Goal: Task Accomplishment & Management: Manage account settings

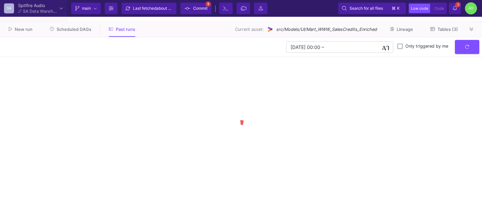
click at [69, 34] on button "Scheduled DAGs" at bounding box center [71, 29] width 58 height 10
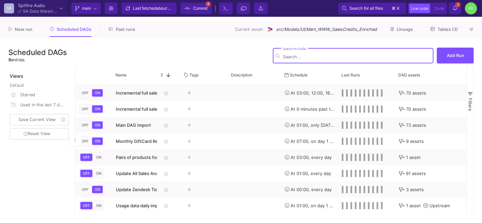
type input "-50"
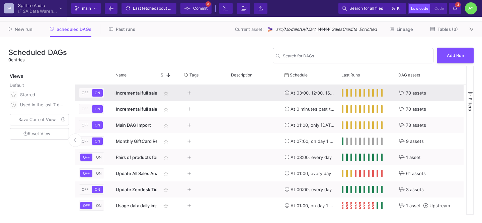
click at [132, 97] on div "Incremental full sales import Mon-Sat - CSVs REMOVED" at bounding box center [135, 93] width 38 height 16
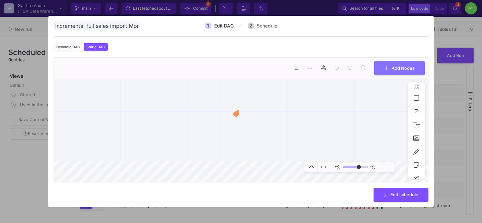
scroll to position [0, 61]
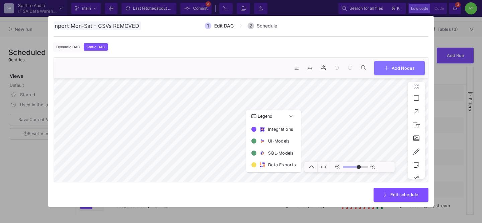
type input "0"
click at [392, 193] on span "Edit schedule" at bounding box center [404, 193] width 28 height 5
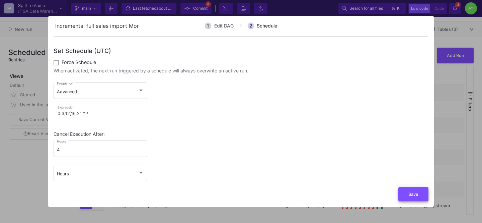
click at [408, 193] on button "Save" at bounding box center [413, 194] width 30 height 14
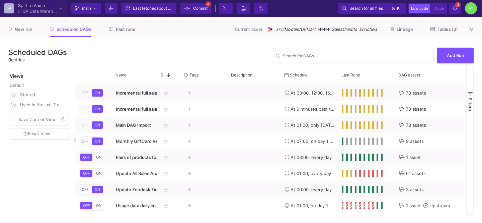
click at [122, 28] on span "Past runs" at bounding box center [125, 29] width 19 height 5
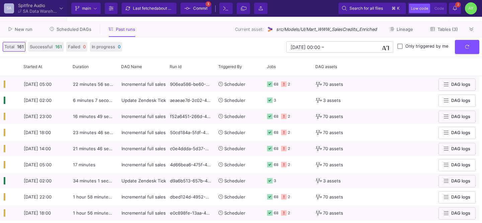
click at [73, 32] on button "Scheduled DAGs" at bounding box center [71, 29] width 58 height 10
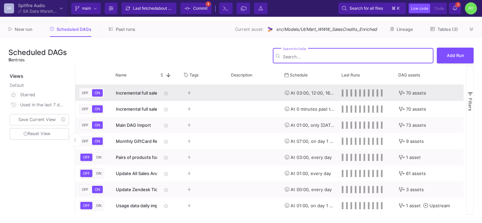
click at [144, 97] on div "Incremental full sales import Mon-Sat - CSVs REMOVED" at bounding box center [135, 93] width 38 height 16
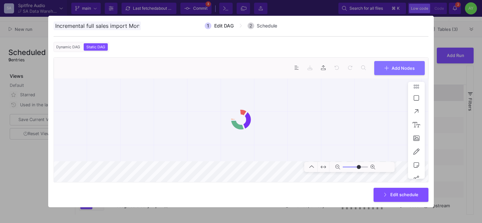
scroll to position [0, 61]
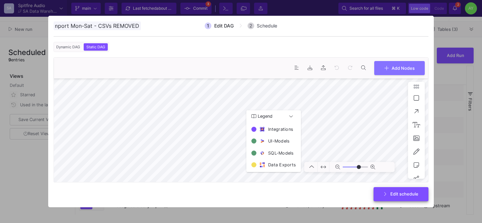
type input "0"
click at [397, 195] on span "Edit schedule" at bounding box center [404, 193] width 28 height 5
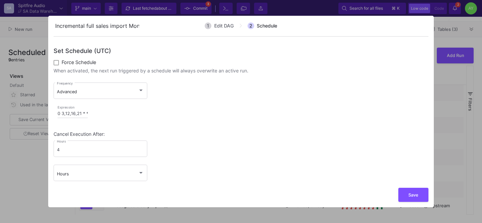
click at [65, 115] on input "0 3,12,16,21 * * 1-6" at bounding box center [73, 113] width 30 height 5
type input "0 3,10,12,16,21 * * 1-6"
click at [407, 197] on button "Save" at bounding box center [413, 194] width 30 height 14
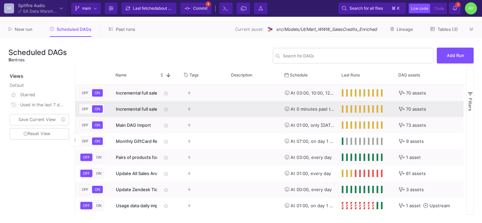
click at [133, 111] on span "Incremental full sales import [DATE] - CSVs REMOVED" at bounding box center [171, 108] width 111 height 5
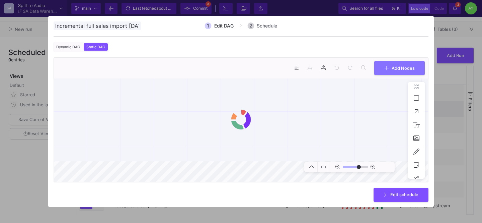
scroll to position [0, 58]
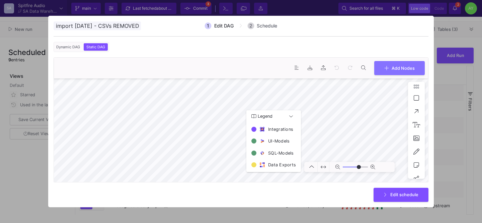
type input "0"
click at [399, 187] on button "Edit schedule" at bounding box center [401, 194] width 55 height 14
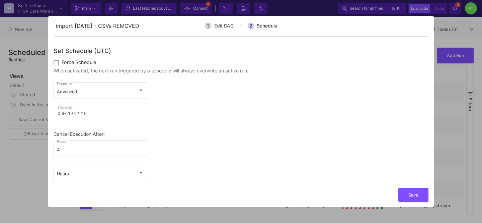
scroll to position [0, 0]
click at [402, 191] on button "Save" at bounding box center [413, 194] width 30 height 14
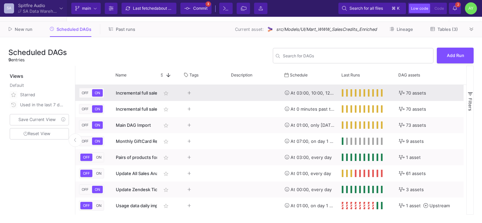
click at [242, 99] on div "Press SPACE to select this row." at bounding box center [255, 93] width 54 height 16
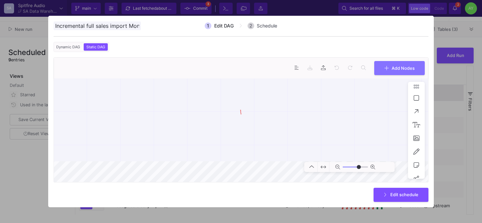
scroll to position [0, 61]
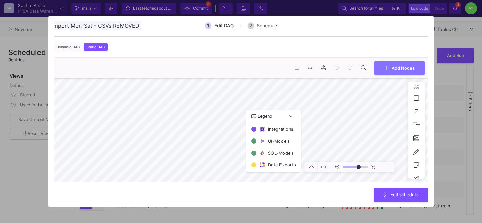
type input "0"
click at [403, 196] on button "Edit schedule" at bounding box center [401, 194] width 55 height 14
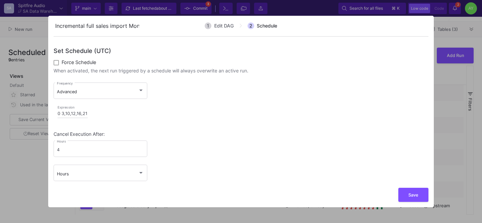
click at [459, 129] on div at bounding box center [241, 111] width 482 height 223
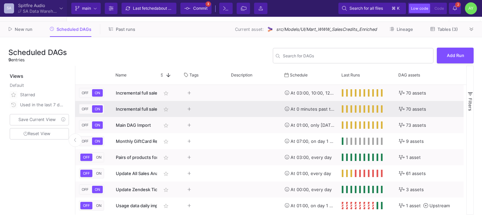
click at [293, 114] on div "At 0 minutes past the hour, every 4 hours, between 08:00 and 20:59, only [DATE]" at bounding box center [310, 109] width 50 height 16
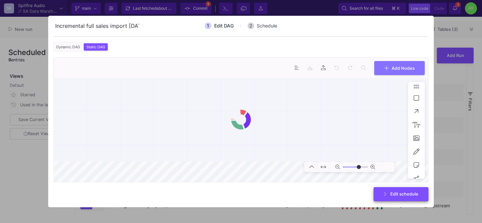
type input "0"
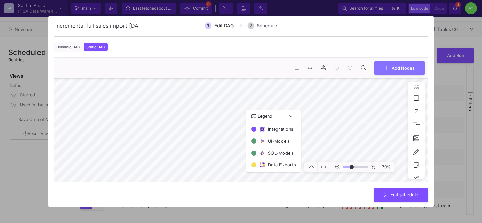
click at [452, 134] on div at bounding box center [241, 111] width 482 height 223
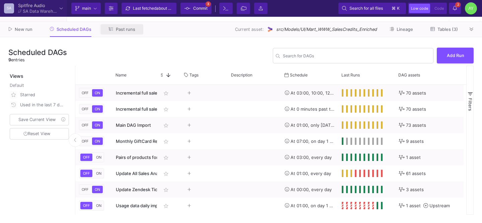
click at [116, 27] on span "Past runs" at bounding box center [125, 29] width 19 height 5
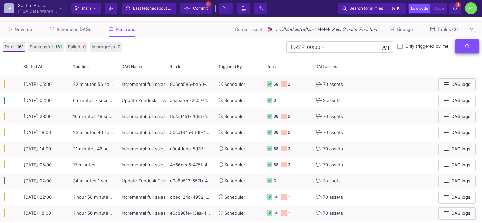
click at [468, 51] on button "submit" at bounding box center [467, 46] width 24 height 14
click at [462, 46] on button "submit" at bounding box center [467, 46] width 24 height 14
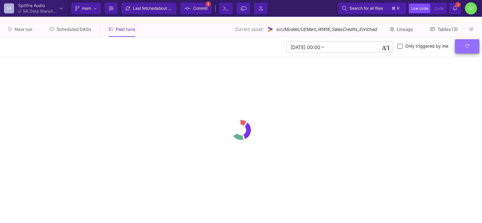
click at [466, 47] on icon "submit" at bounding box center [467, 46] width 4 height 4
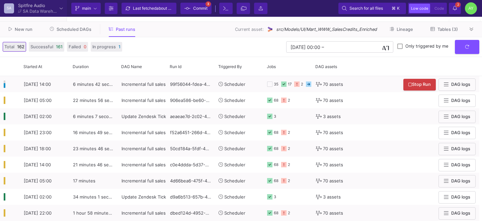
click at [456, 11] on fa-icon at bounding box center [455, 8] width 4 height 6
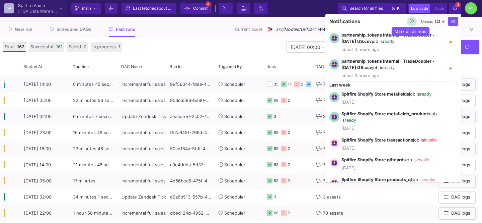
click at [410, 23] on icon "button" at bounding box center [412, 21] width 4 height 4
click at [454, 11] on div at bounding box center [241, 111] width 482 height 223
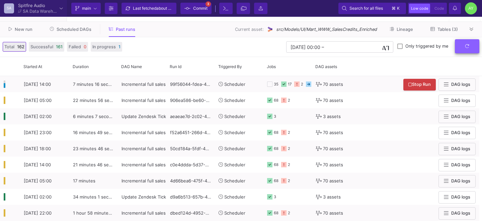
click at [468, 52] on button "submit" at bounding box center [467, 46] width 24 height 14
click at [462, 50] on button "submit" at bounding box center [467, 46] width 24 height 14
click at [476, 27] on button at bounding box center [472, 29] width 10 height 10
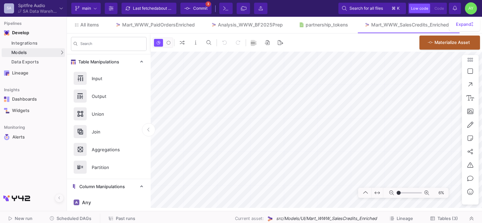
click at [272, 33] on div "All items Mart_WWW_PaidOrdersEnriched Analysis_WWW_BF2025Prep partnership_token…" at bounding box center [274, 25] width 415 height 16
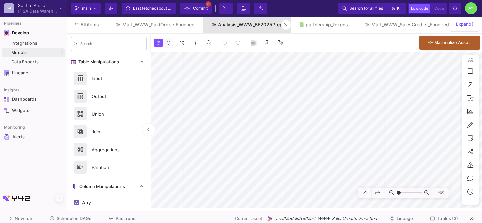
click at [264, 28] on link "Analysis_WWW_BF2025Prep" at bounding box center [247, 25] width 88 height 16
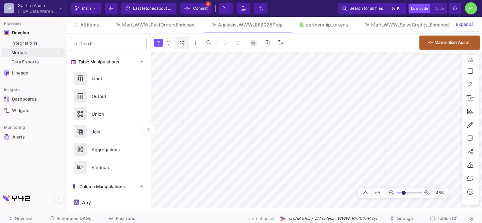
type input "-12"
click at [178, 24] on div "Mart_WWW_PaidOrdersEnriched" at bounding box center [158, 24] width 73 height 5
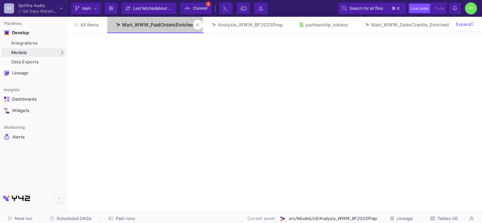
click at [167, 24] on div "Mart_WWW_PaidOrdersEnriched" at bounding box center [158, 24] width 73 height 5
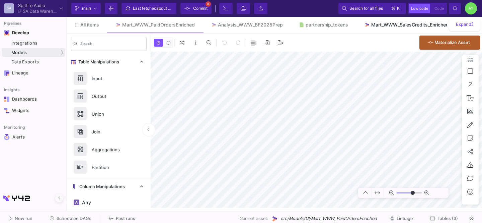
click at [359, 25] on link "Mart_WWW_SalesCredits_Enriched" at bounding box center [406, 25] width 101 height 16
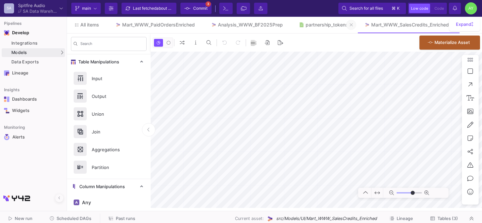
click at [352, 24] on icon at bounding box center [351, 24] width 3 height 3
type input "-50"
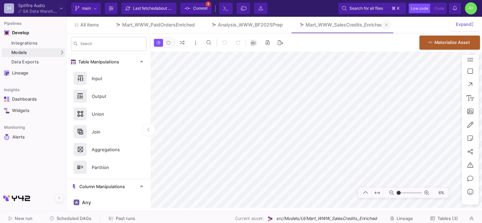
click at [385, 27] on button at bounding box center [386, 25] width 10 height 10
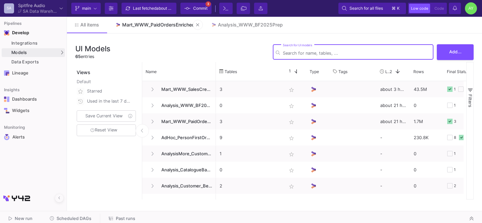
click at [141, 26] on div "Mart_WWW_PaidOrdersEnriched" at bounding box center [158, 24] width 73 height 5
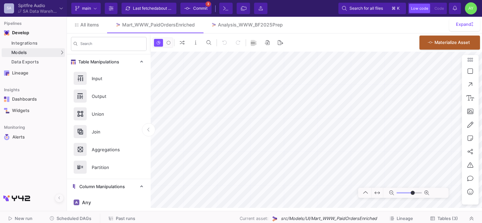
click at [68, 214] on button "Scheduled DAGs" at bounding box center [71, 218] width 58 height 10
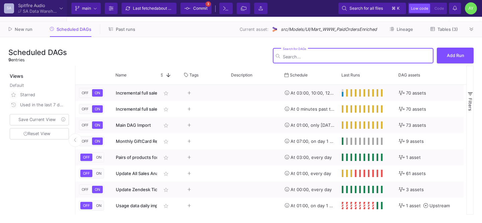
click at [118, 32] on button "Past runs" at bounding box center [122, 29] width 43 height 10
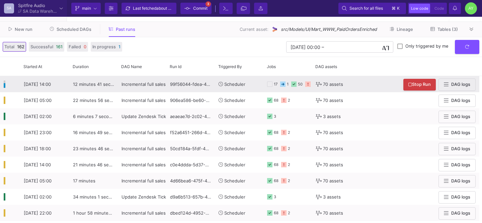
click at [320, 89] on fa-icon at bounding box center [319, 84] width 6 height 16
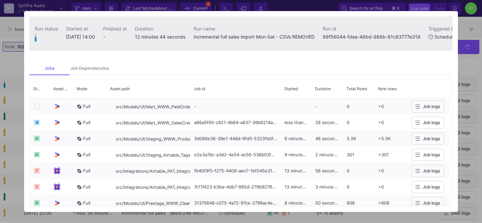
click at [466, 70] on div at bounding box center [241, 111] width 482 height 223
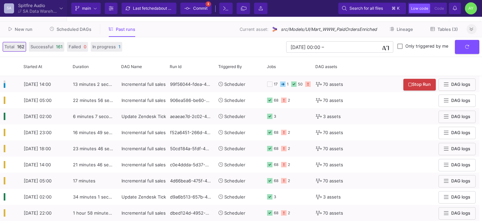
click at [470, 33] on button at bounding box center [472, 29] width 10 height 10
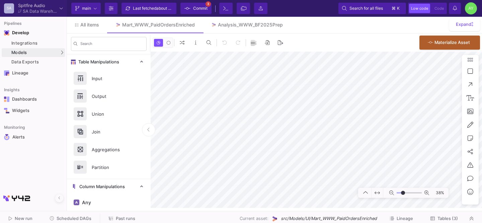
type input "-14"
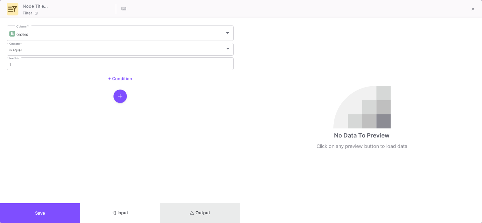
click at [170, 211] on button "Output" at bounding box center [200, 213] width 80 height 20
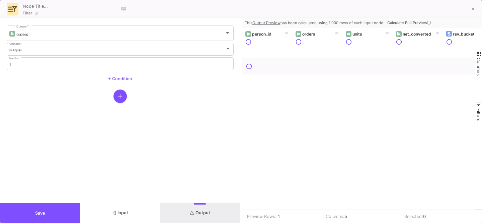
click at [415, 24] on button "Calculate Full Preview" at bounding box center [410, 23] width 48 height 10
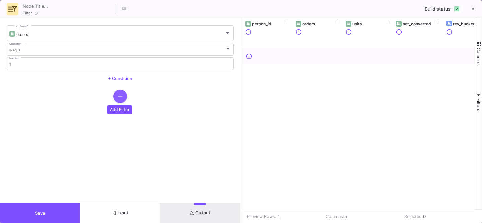
click at [119, 99] on button "button" at bounding box center [119, 95] width 13 height 13
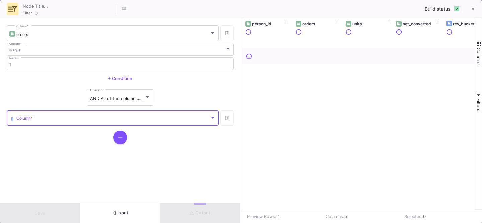
click at [65, 121] on span at bounding box center [112, 118] width 193 height 5
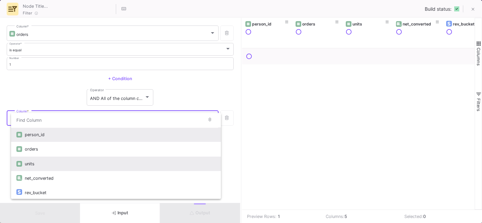
click at [35, 164] on div "units" at bounding box center [120, 163] width 191 height 14
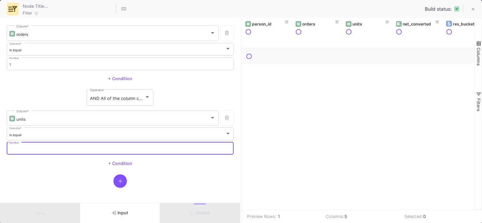
click at [25, 147] on input "Number" at bounding box center [120, 149] width 222 height 4
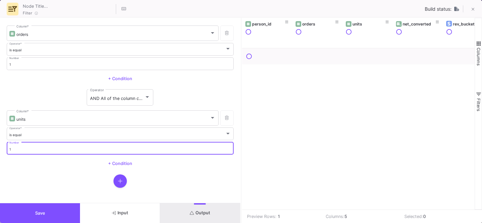
type input "1"
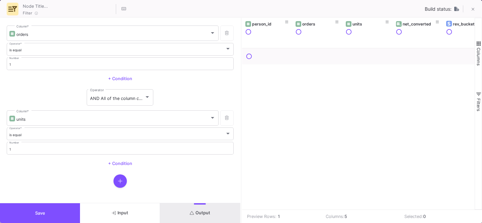
click at [26, 172] on form "orders Column * is equal Operator * 1 Number + Condition AND All of the column …" at bounding box center [120, 110] width 240 height 185
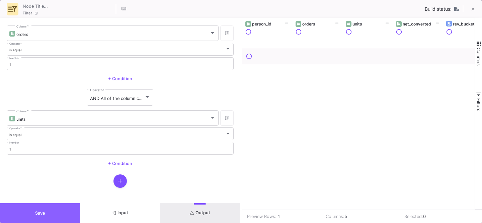
click at [65, 215] on button "Save" at bounding box center [40, 213] width 80 height 20
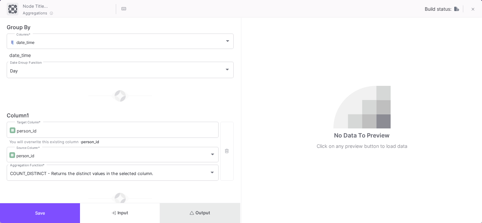
click at [203, 217] on button "Output" at bounding box center [200, 213] width 80 height 20
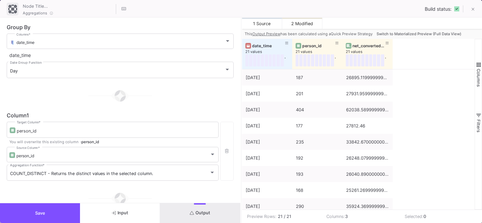
click at [412, 36] on button "Switch to Materialized Preview (Full Data View)" at bounding box center [418, 34] width 87 height 10
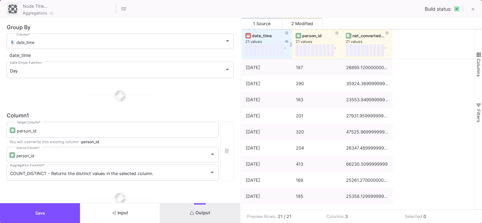
click at [263, 36] on div "date_time" at bounding box center [268, 35] width 33 height 5
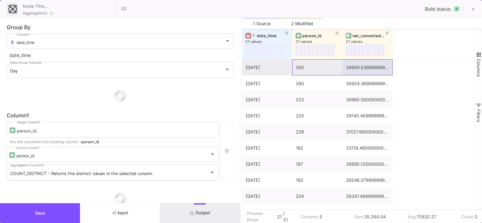
drag, startPoint x: 307, startPoint y: 68, endPoint x: 348, endPoint y: 67, distance: 41.8
click at [348, 67] on div "[DATE] 305 34959.53999999991" at bounding box center [317, 67] width 151 height 16
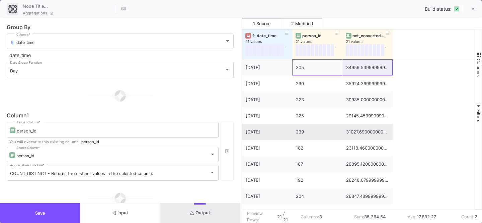
scroll to position [187, 0]
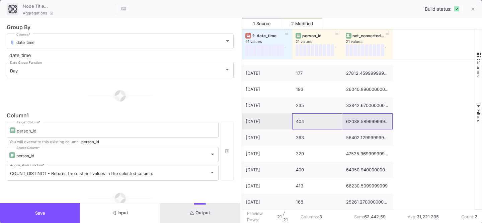
drag, startPoint x: 298, startPoint y: 119, endPoint x: 351, endPoint y: 117, distance: 52.6
click at [351, 117] on div "[DATE] 404 62038.58999999992" at bounding box center [317, 121] width 151 height 16
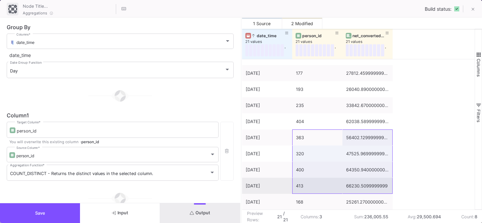
drag, startPoint x: 294, startPoint y: 138, endPoint x: 358, endPoint y: 181, distance: 77.0
click at [358, 181] on div "[DATE] 305 34959.53999999991 [DATE] 290 35924.36999999998 [DATE] 223 30985.0000…" at bounding box center [317, 40] width 151 height 337
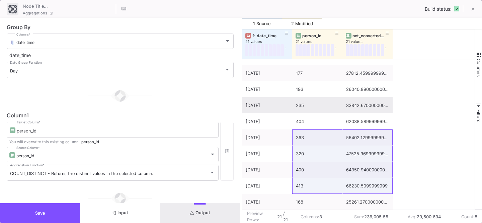
click at [321, 77] on div "177" at bounding box center [317, 73] width 43 height 16
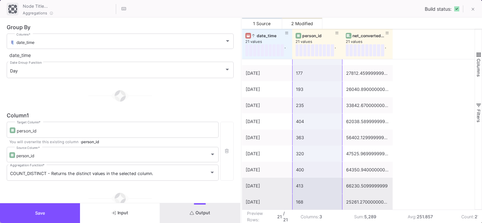
click at [352, 197] on div "25261.270000000008" at bounding box center [367, 202] width 43 height 16
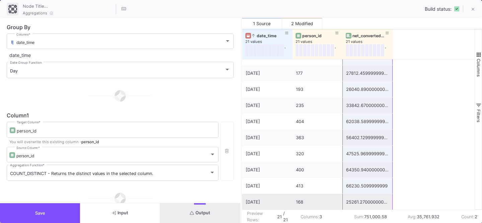
scroll to position [0, 0]
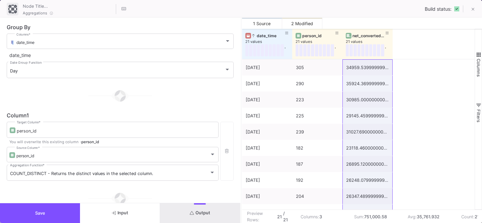
click at [55, 208] on button "Save" at bounding box center [40, 213] width 80 height 20
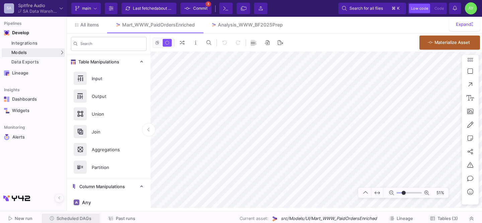
click at [87, 216] on span "Scheduled DAGs" at bounding box center [74, 218] width 35 height 5
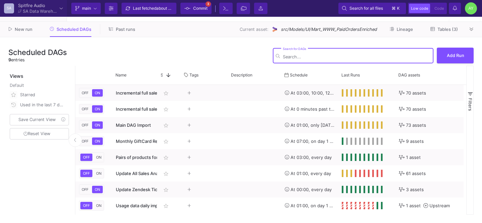
click at [123, 31] on span "Past runs" at bounding box center [125, 29] width 19 height 5
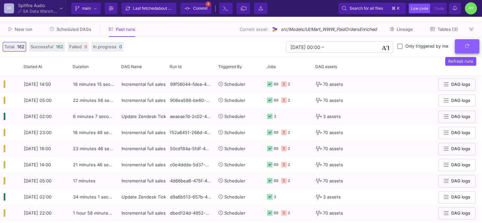
click at [468, 48] on icon "submit" at bounding box center [467, 46] width 4 height 4
